Goal: Task Accomplishment & Management: Use online tool/utility

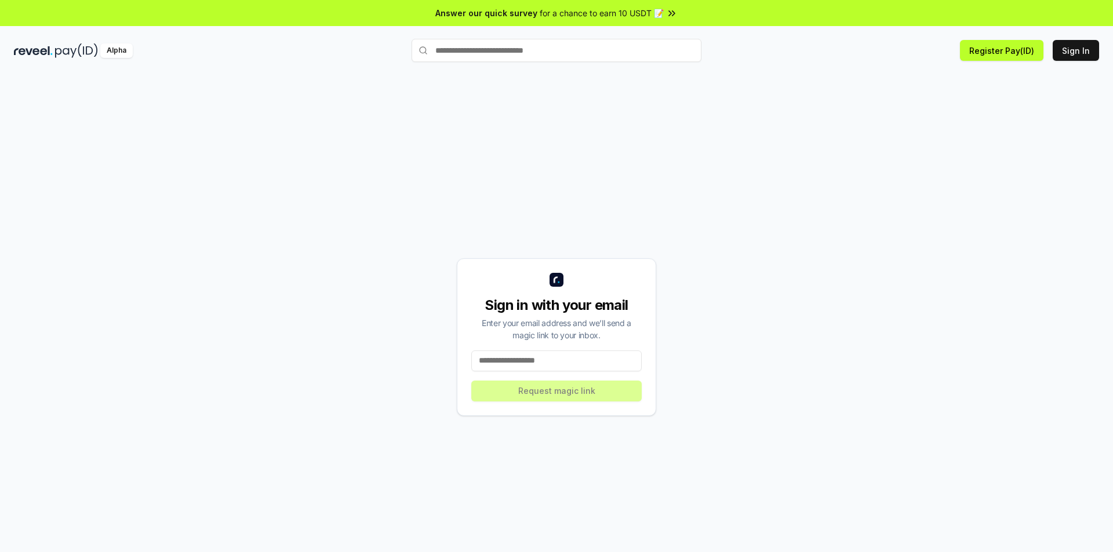
drag, startPoint x: 507, startPoint y: 362, endPoint x: 516, endPoint y: 358, distance: 10.7
click at [507, 362] on input at bounding box center [556, 361] width 170 height 21
type input "**********"
click at [540, 391] on button "Request magic link" at bounding box center [556, 391] width 170 height 21
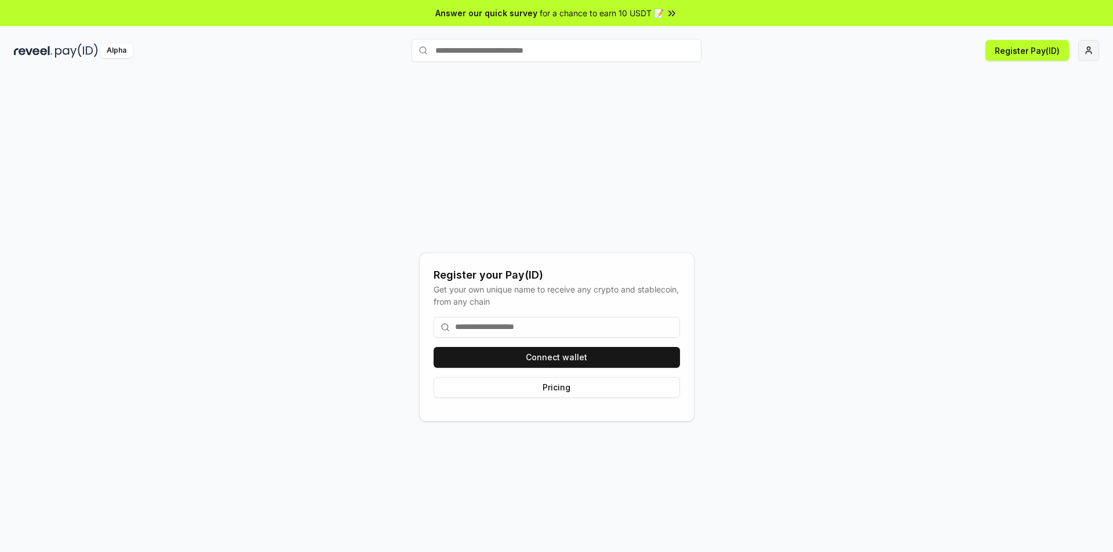
click at [1083, 50] on html "Answer our quick survey for a chance to earn 10 USDT 📝 Alpha Register Pay(ID) R…" at bounding box center [556, 276] width 1113 height 552
click at [1003, 184] on div "Sign Out" at bounding box center [1034, 188] width 129 height 19
